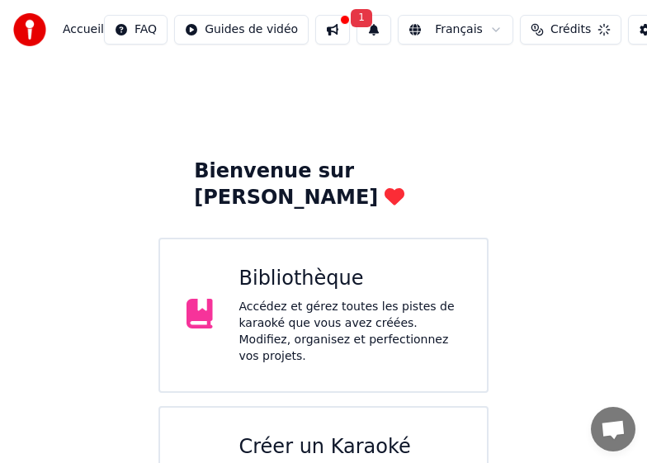
click at [493, 29] on html "Accueil FAQ Guides de vidéo 1 Français Crédits Paramètres Bienvenue sur Youka B…" at bounding box center [323, 424] width 647 height 849
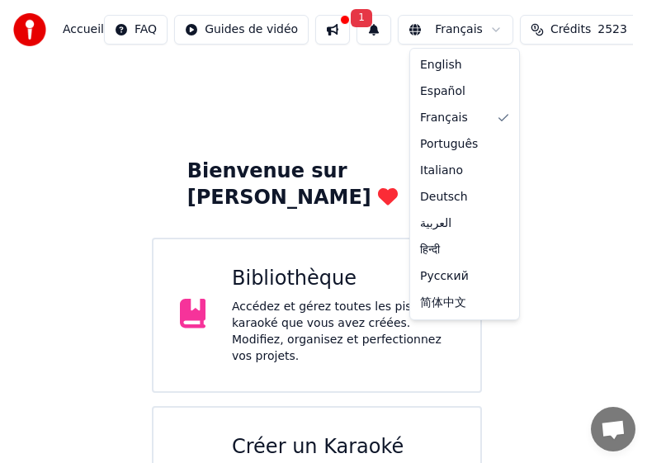
click at [326, 26] on html "Accueil FAQ Guides de vidéo 1 Français Crédits 2523 Paramètres Bienvenue sur Yo…" at bounding box center [323, 424] width 647 height 849
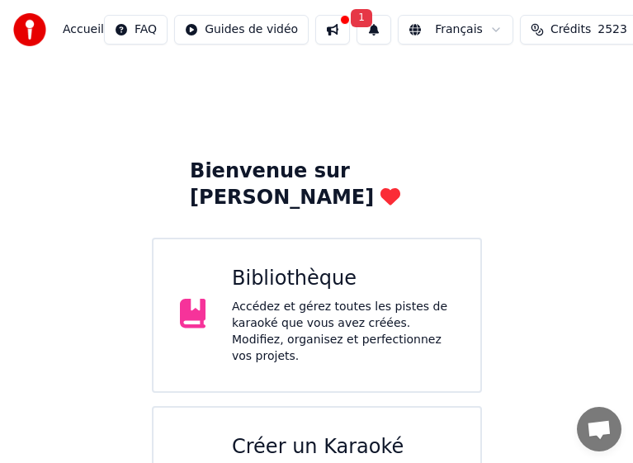
click at [347, 17] on div at bounding box center [345, 20] width 10 height 10
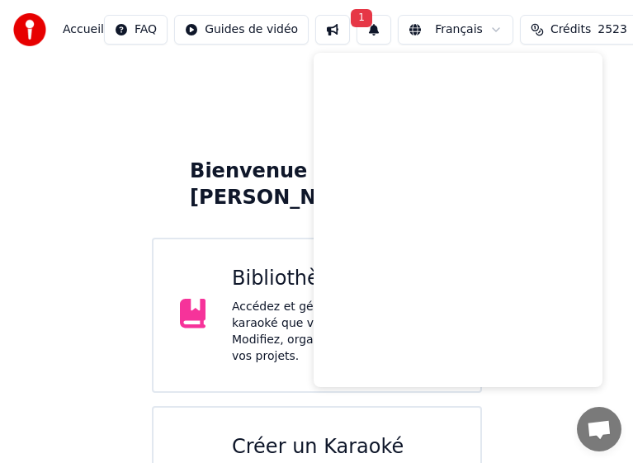
click at [366, 15] on span "1" at bounding box center [361, 18] width 21 height 18
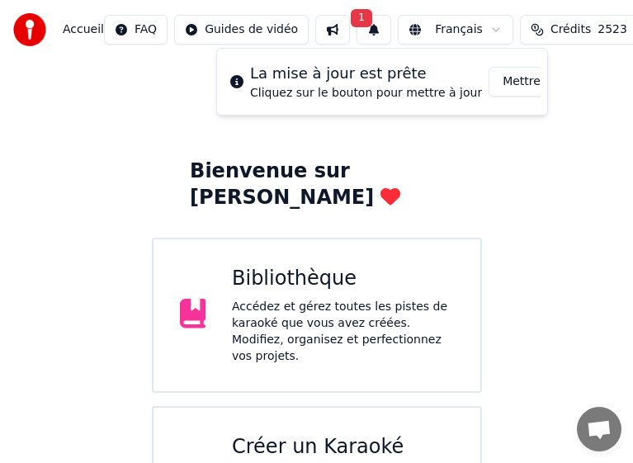
click at [491, 80] on button "Mettre à Jour" at bounding box center [540, 82] width 103 height 30
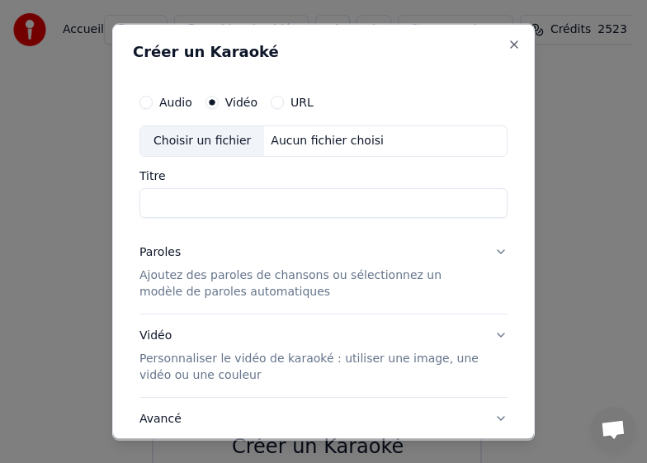
click at [196, 138] on div "Choisir un fichier" at bounding box center [202, 141] width 124 height 30
type input "**********"
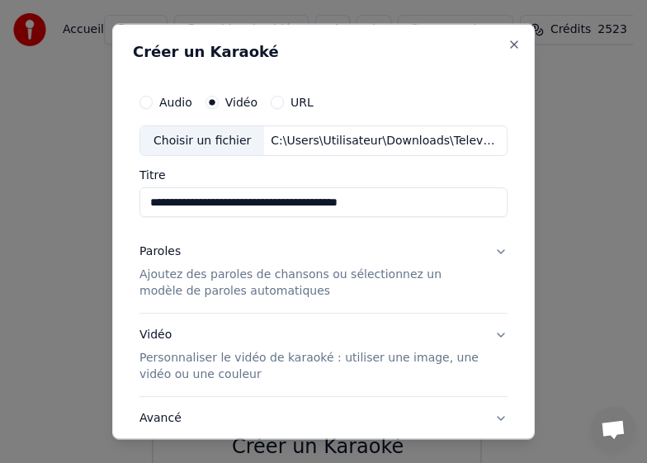
click at [165, 250] on div "Paroles" at bounding box center [160, 252] width 41 height 17
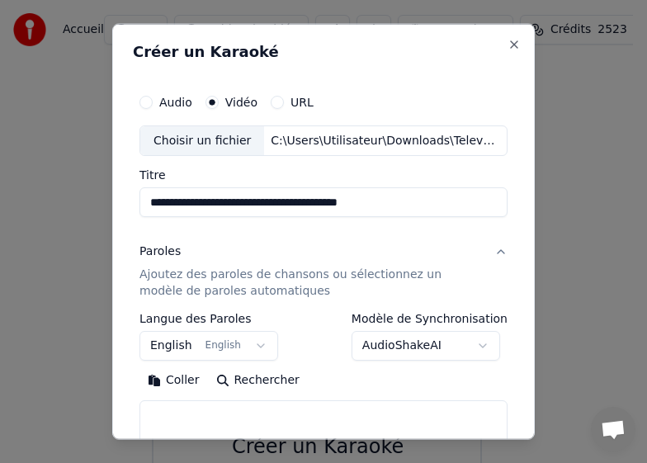
click at [252, 344] on button "English English" at bounding box center [209, 346] width 139 height 30
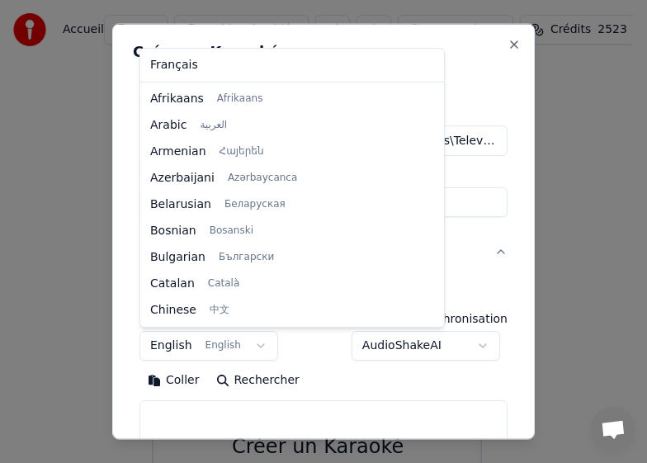
scroll to position [132, 0]
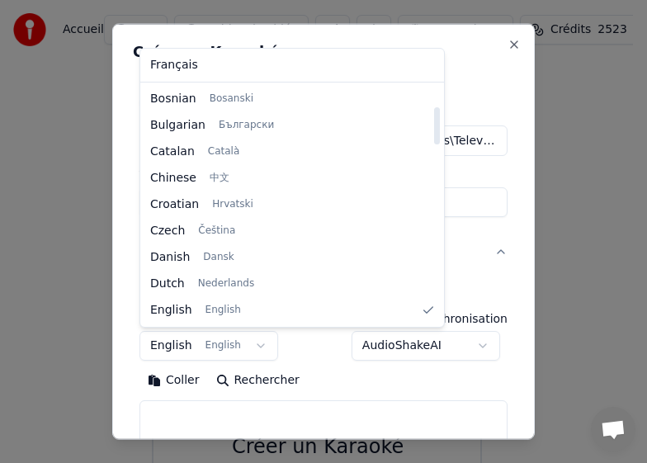
select select "**"
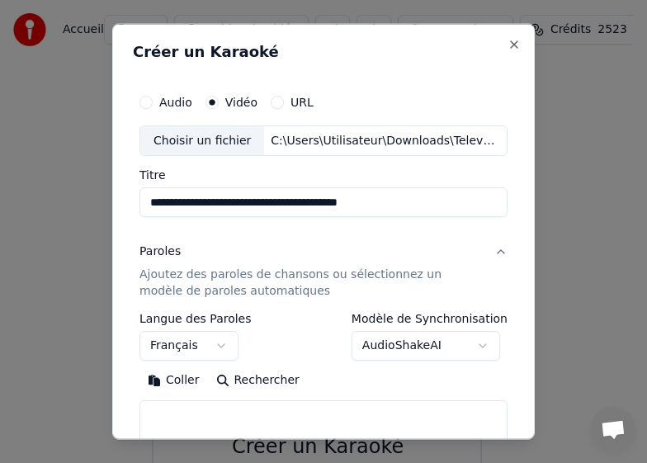
click at [187, 380] on button "Coller" at bounding box center [174, 380] width 69 height 26
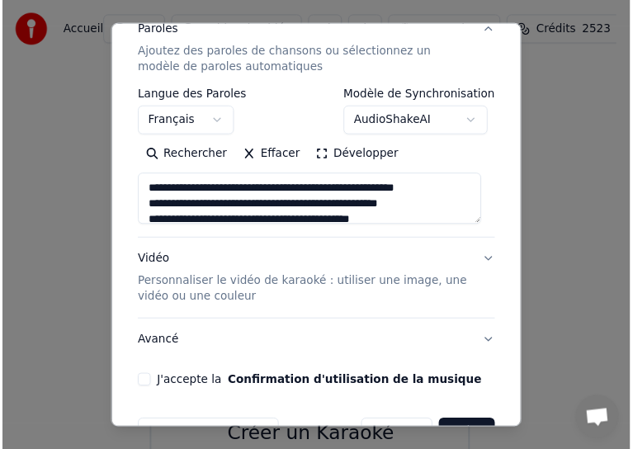
scroll to position [270, 0]
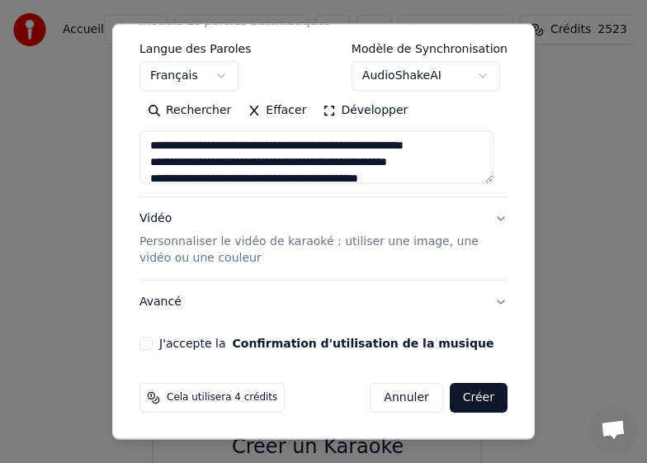
click at [149, 344] on button "J'accepte la Confirmation d'utilisation de la musique" at bounding box center [146, 343] width 13 height 13
click at [463, 398] on button "Créer" at bounding box center [479, 398] width 58 height 30
type textarea "**********"
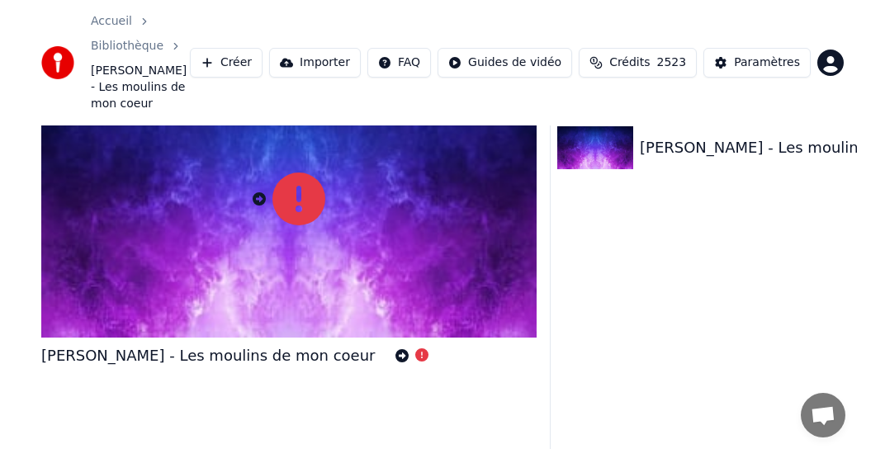
scroll to position [25, 0]
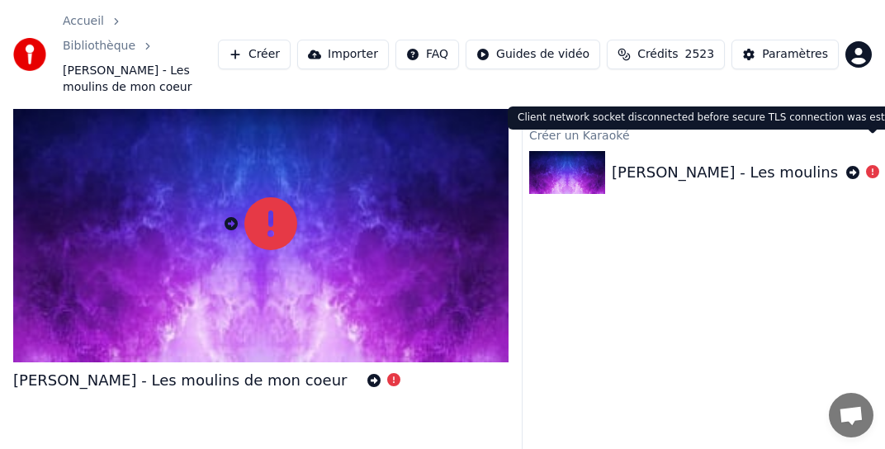
click at [647, 165] on icon at bounding box center [872, 171] width 13 height 13
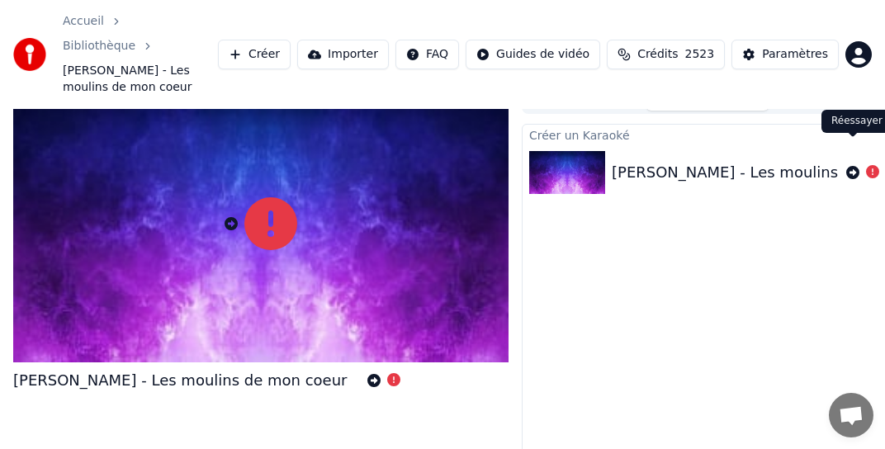
click at [647, 166] on icon at bounding box center [852, 172] width 13 height 13
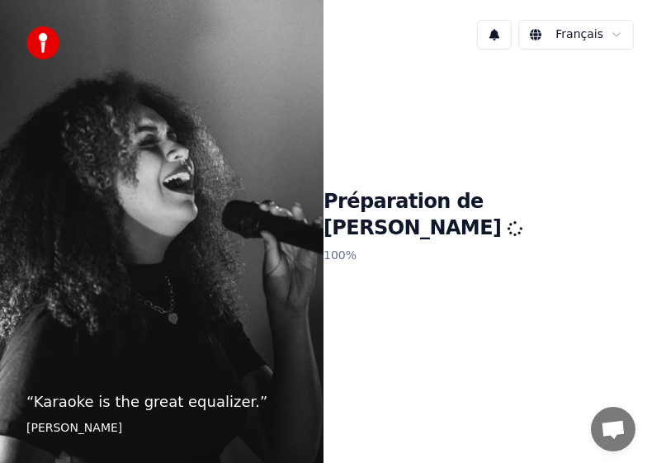
click at [618, 430] on span "Ouvrir le chat" at bounding box center [613, 430] width 26 height 21
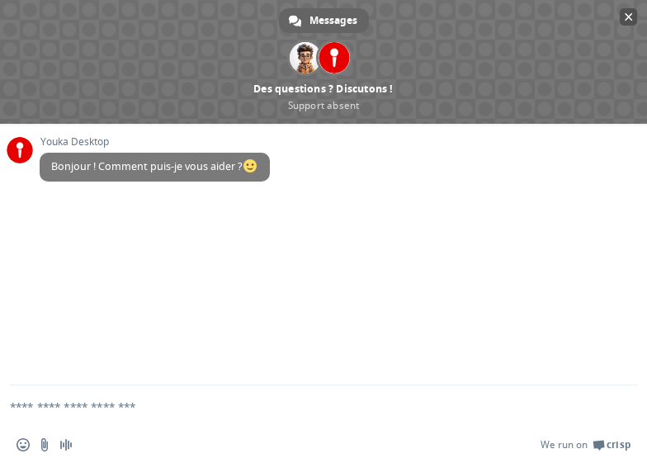
click at [627, 18] on span "Fermer le chat" at bounding box center [629, 17] width 8 height 11
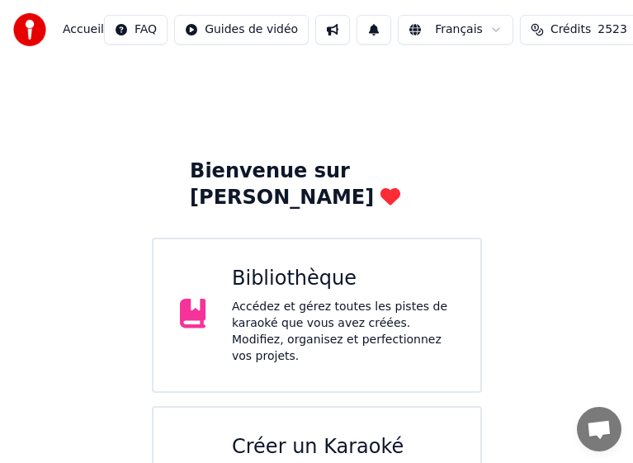
click at [276, 434] on div "Créer un Karaoké" at bounding box center [343, 447] width 222 height 26
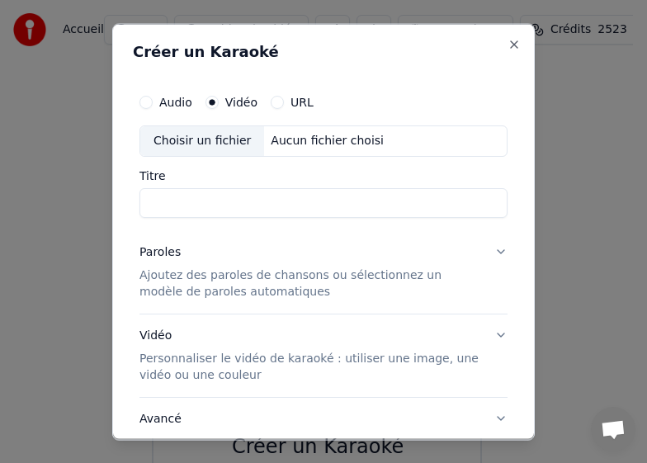
click at [204, 135] on div "Choisir un fichier" at bounding box center [202, 141] width 124 height 30
type input "**********"
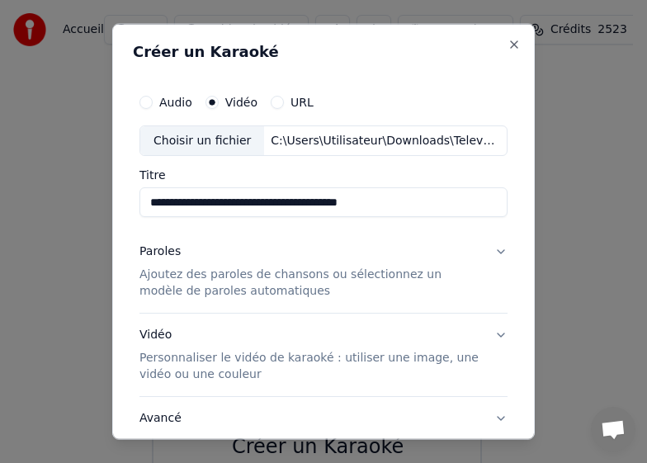
click at [164, 250] on div "Paroles" at bounding box center [160, 252] width 41 height 17
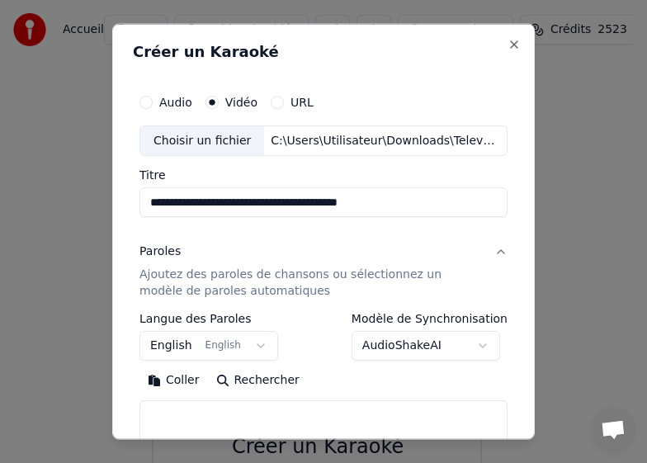
click at [251, 343] on button "English English" at bounding box center [209, 346] width 139 height 30
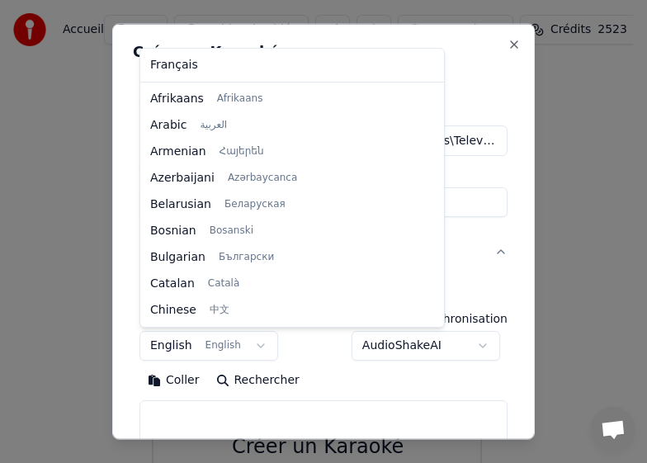
scroll to position [132, 0]
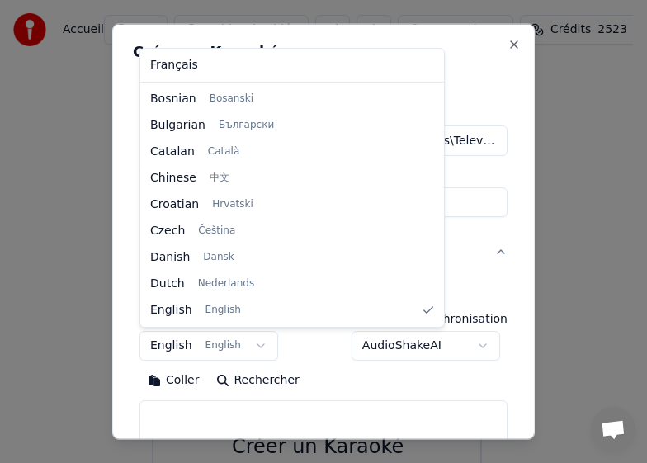
select select "**"
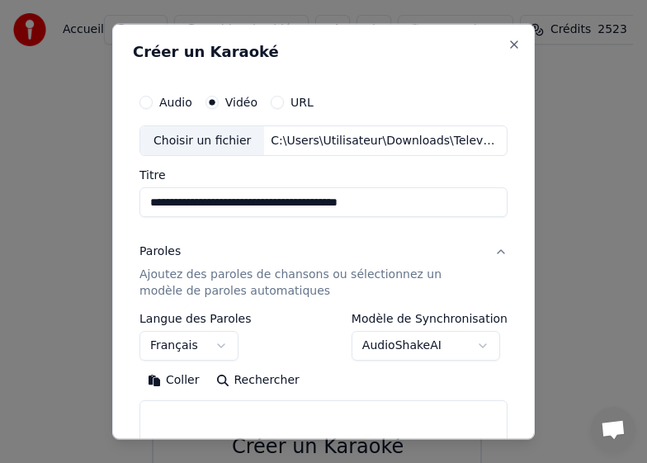
click at [175, 377] on button "Coller" at bounding box center [174, 380] width 69 height 26
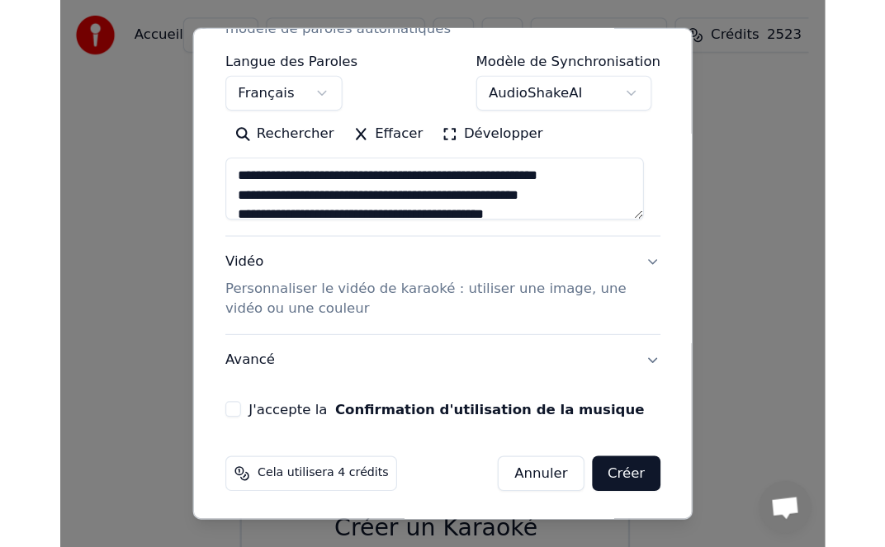
scroll to position [270, 0]
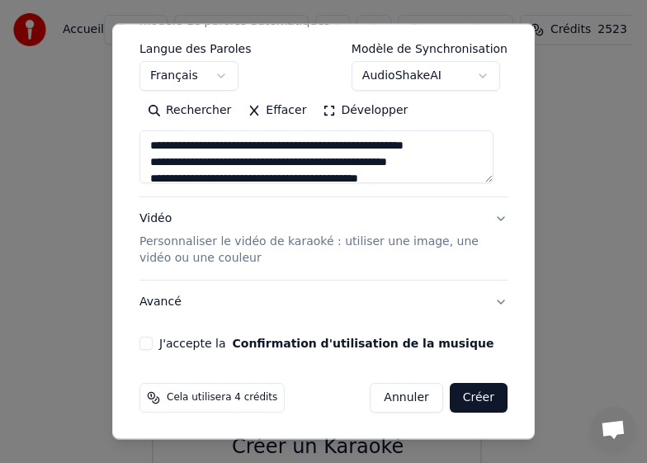
click at [151, 340] on button "J'accepte la Confirmation d'utilisation de la musique" at bounding box center [146, 343] width 13 height 13
click at [457, 397] on button "Créer" at bounding box center [479, 398] width 58 height 30
type textarea "**********"
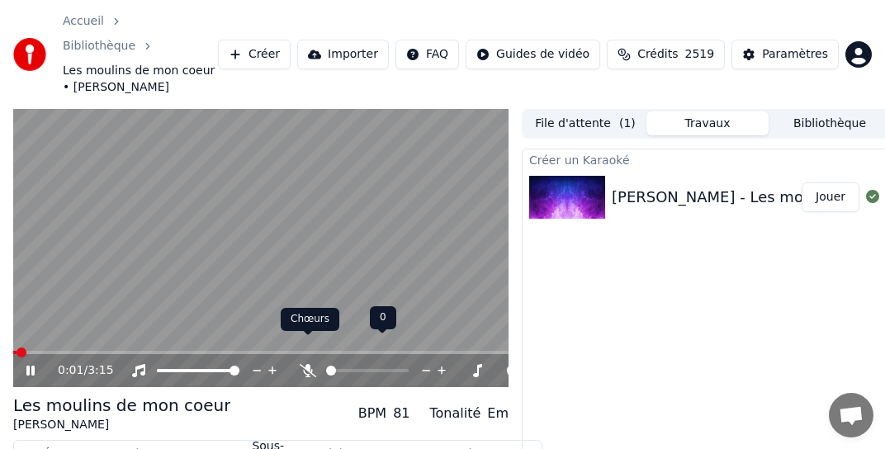
click at [305, 364] on icon at bounding box center [308, 370] width 17 height 13
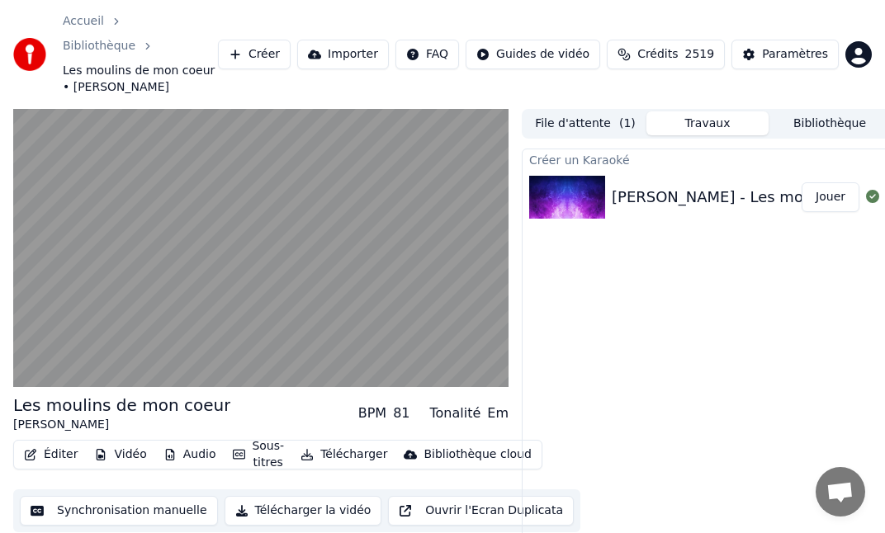
click at [109, 462] on button "Synchronisation manuelle" at bounding box center [119, 511] width 198 height 30
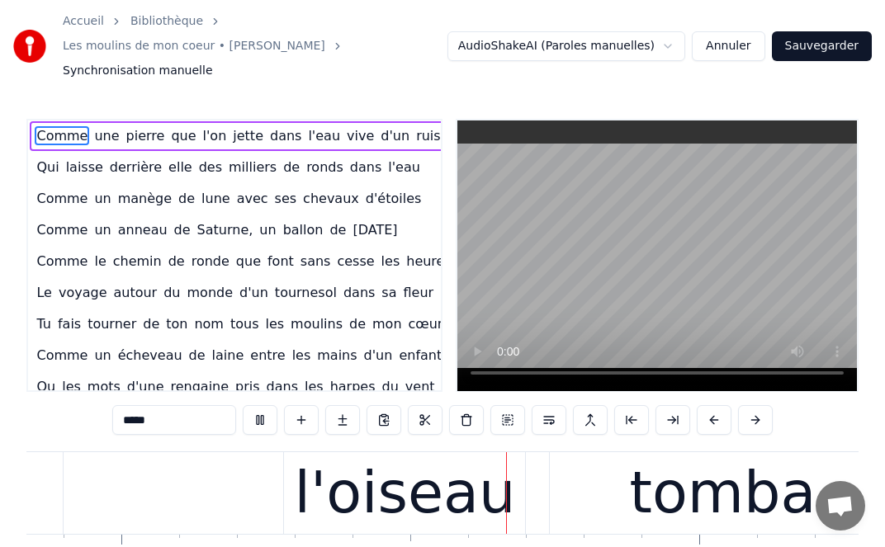
scroll to position [0, 64159]
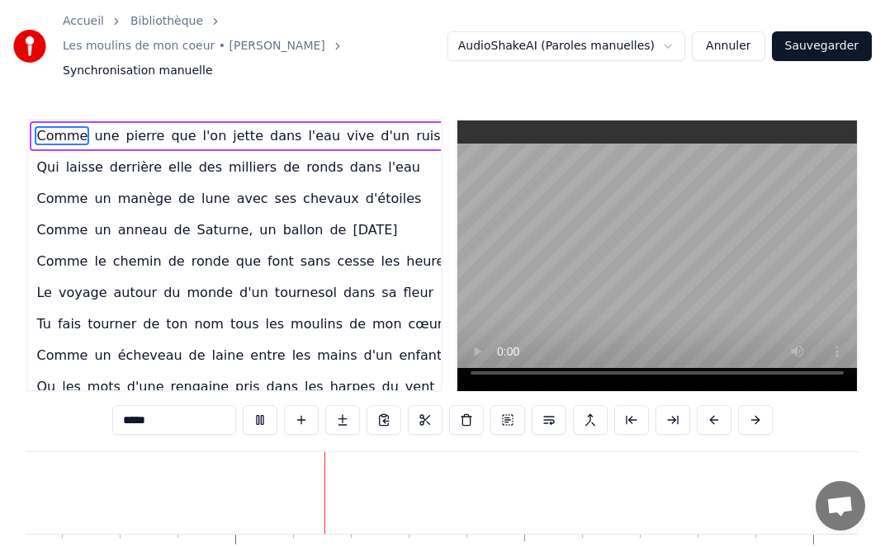
click at [647, 37] on button "Sauvegarder" at bounding box center [822, 46] width 100 height 30
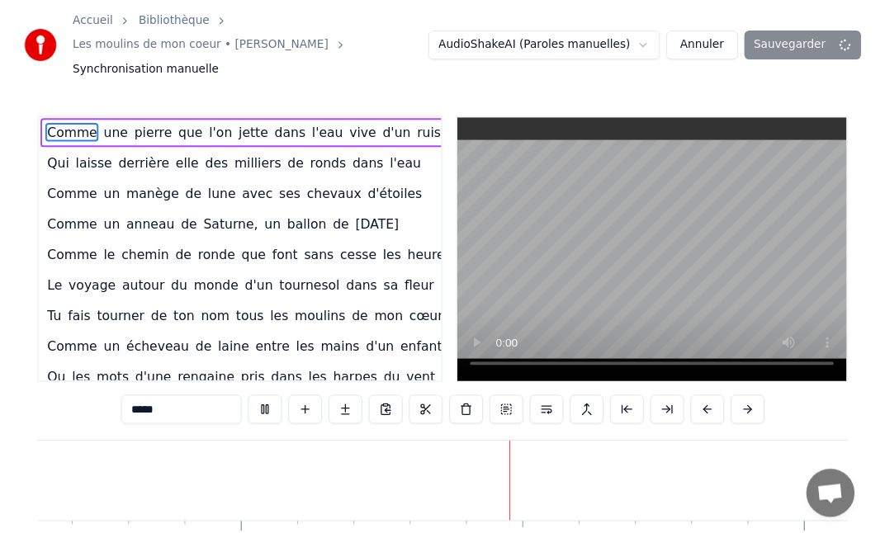
scroll to position [0, 109048]
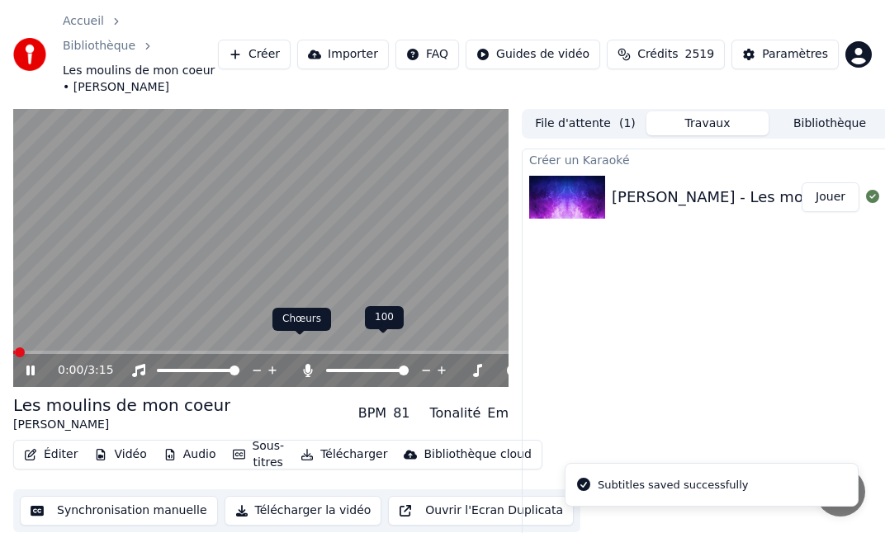
click at [308, 364] on icon at bounding box center [308, 370] width 9 height 13
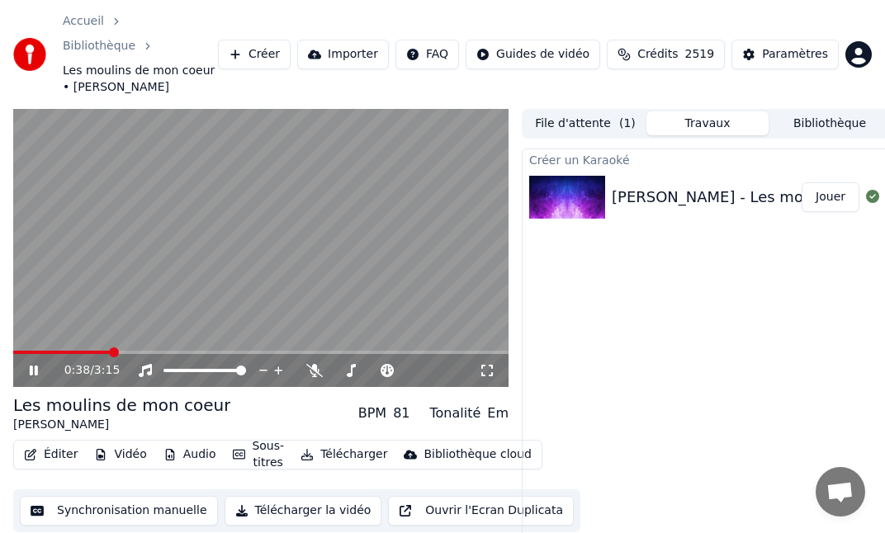
click at [32, 366] on icon at bounding box center [34, 371] width 8 height 10
click at [335, 443] on button "Télécharger" at bounding box center [344, 454] width 100 height 23
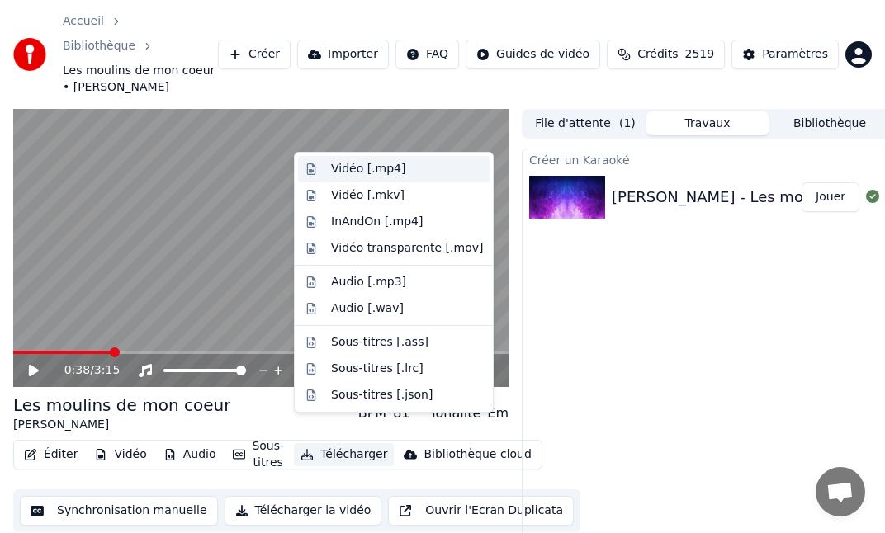
click at [408, 167] on div "Vidéo [.mp4]" at bounding box center [407, 169] width 152 height 17
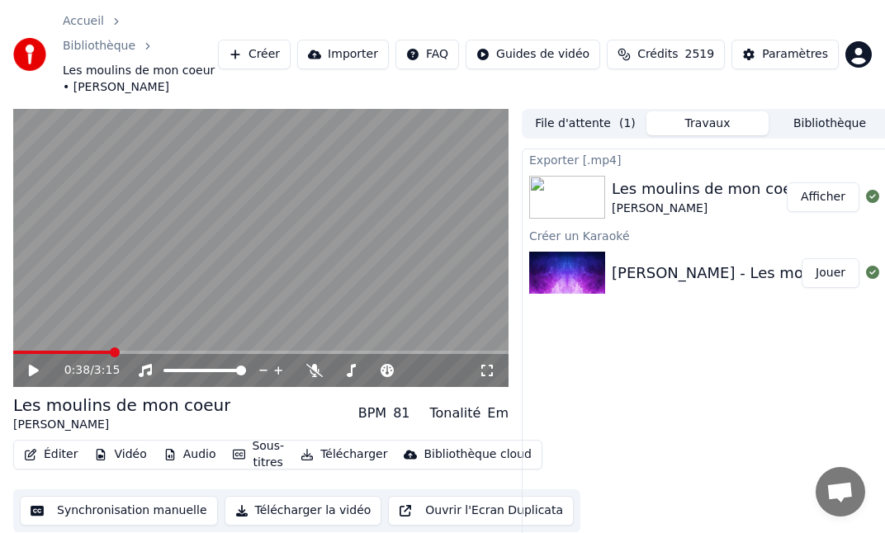
click at [647, 182] on button "Afficher" at bounding box center [823, 197] width 73 height 30
